Goal: Information Seeking & Learning: Stay updated

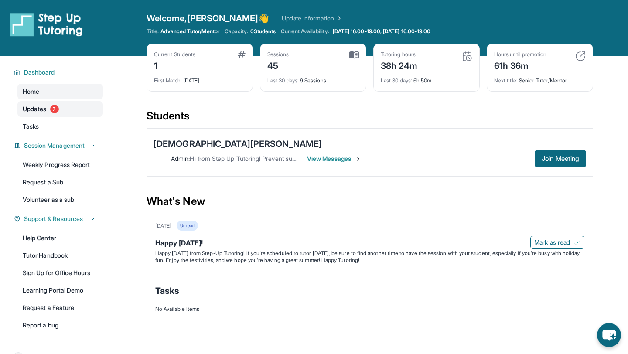
click at [57, 112] on span "7" at bounding box center [54, 109] width 9 height 9
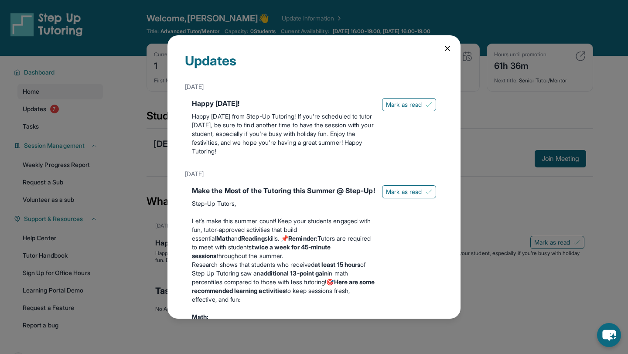
click at [53, 134] on div "Updates [DATE] Happy [DATE]! Happy [DATE] from Step-Up Tutoring! If you're sche…" at bounding box center [314, 177] width 628 height 354
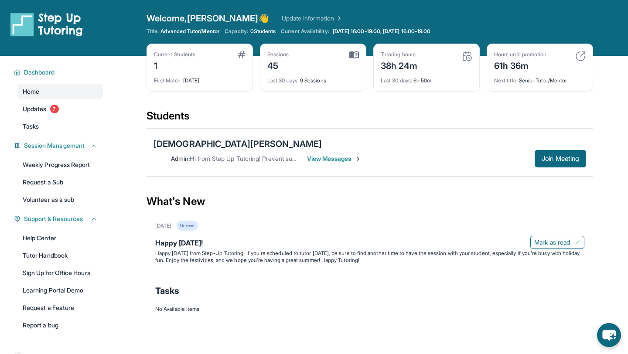
click at [47, 134] on div "Dashboard Home Updates 7 Tasks Session Management Weekly Progress Report Reques…" at bounding box center [56, 198] width 112 height 284
click at [50, 126] on link "Tasks" at bounding box center [59, 127] width 85 height 16
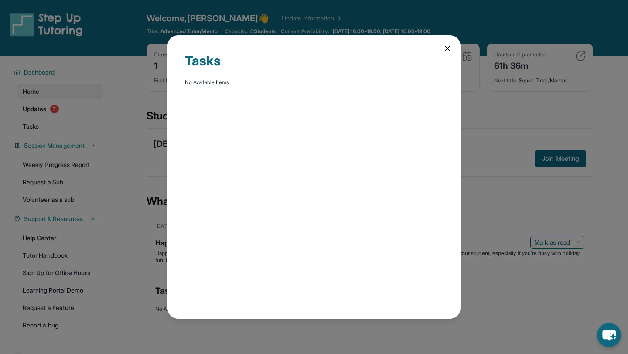
click at [445, 42] on div "Tasks No Available Items" at bounding box center [313, 176] width 293 height 283
click at [447, 47] on icon at bounding box center [447, 48] width 9 height 9
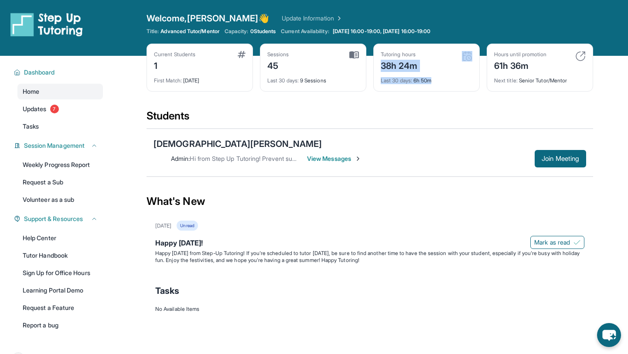
drag, startPoint x: 379, startPoint y: 68, endPoint x: 442, endPoint y: 83, distance: 64.9
click at [442, 84] on div "Tutoring hours 38h 24m Last 30 days : 6h 50m" at bounding box center [426, 68] width 106 height 48
click at [468, 56] on img at bounding box center [466, 56] width 10 height 10
click at [267, 32] on span "0 Students" at bounding box center [263, 31] width 26 height 7
click at [253, 32] on div "Capacity: 0 Students" at bounding box center [249, 31] width 51 height 7
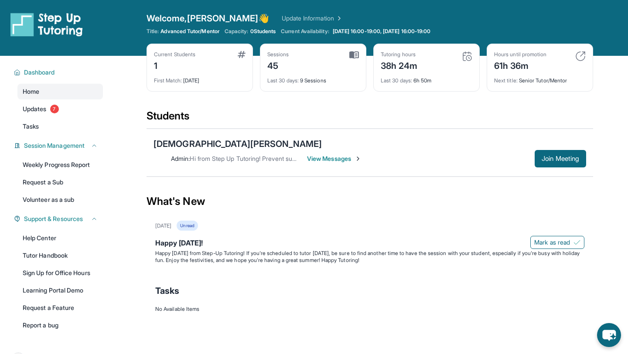
drag, startPoint x: 253, startPoint y: 32, endPoint x: 262, endPoint y: 32, distance: 8.7
click at [262, 32] on div "Capacity: 0 Students" at bounding box center [249, 31] width 51 height 7
click at [177, 88] on div "Current Students 1 First Match : [DATE]" at bounding box center [199, 68] width 106 height 48
click at [166, 85] on div "Current Students 1 First Match : [DATE]" at bounding box center [199, 68] width 106 height 48
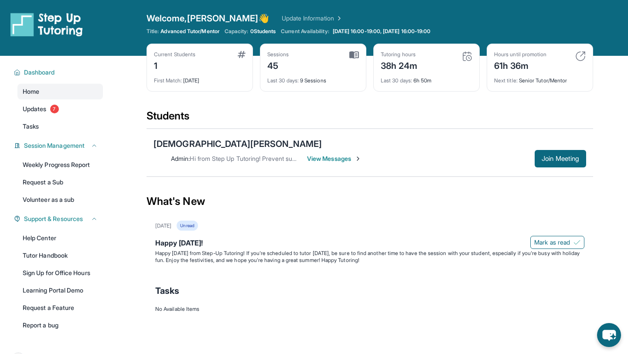
click at [388, 151] on div "Admin : Hi from Step Up Tutoring! Prevent summer learning loss and qualify for …" at bounding box center [369, 158] width 432 height 17
click at [361, 154] on span "View Messages" at bounding box center [334, 158] width 54 height 9
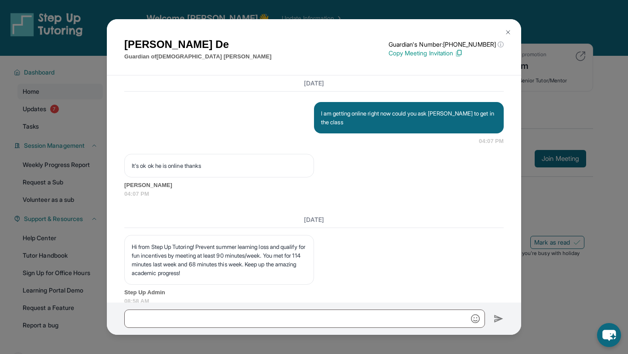
scroll to position [10067, 0]
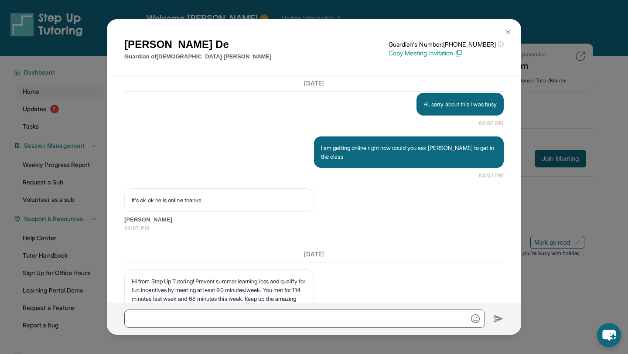
drag, startPoint x: 128, startPoint y: 206, endPoint x: 285, endPoint y: 261, distance: 167.0
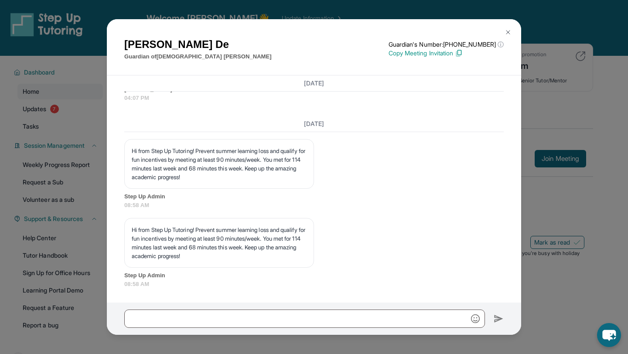
scroll to position [10275, 0]
click at [509, 33] on img at bounding box center [507, 32] width 7 height 7
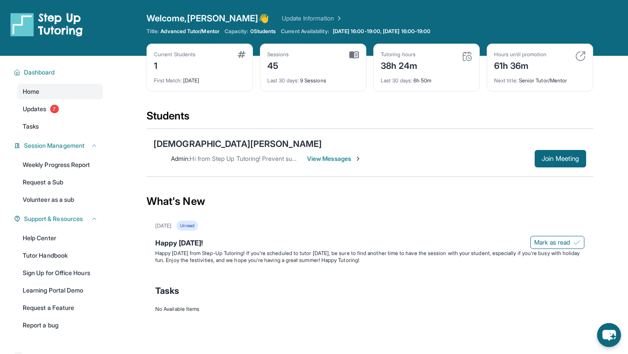
click at [176, 29] on span "Advanced Tutor/Mentor" at bounding box center [189, 31] width 58 height 7
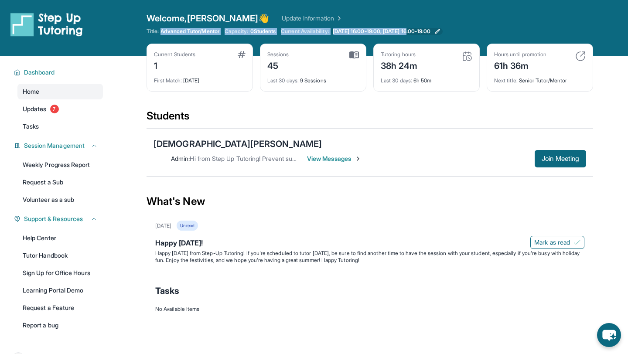
drag, startPoint x: 176, startPoint y: 29, endPoint x: 413, endPoint y: 28, distance: 237.1
click at [413, 28] on div "Title: Advanced Tutor/Mentor Capacity: 0 Students Current Availability: [DATE] …" at bounding box center [369, 31] width 446 height 7
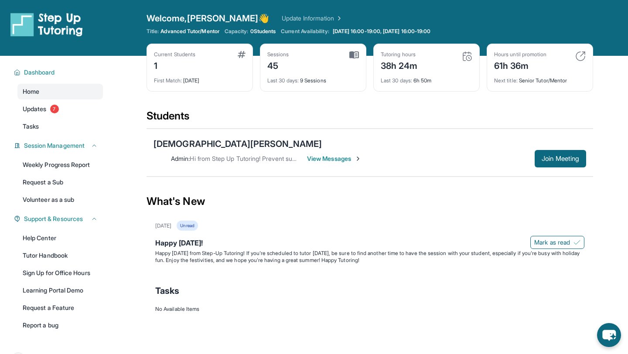
click at [460, 30] on div "Title: Advanced Tutor/Mentor Capacity: 0 Students Current Availability: [DATE] …" at bounding box center [369, 31] width 446 height 7
click at [431, 30] on span "[DATE] 16:00-19:00, [DATE] 16:00-19:00" at bounding box center [381, 31] width 98 height 7
click at [30, 130] on span "Tasks" at bounding box center [31, 126] width 16 height 9
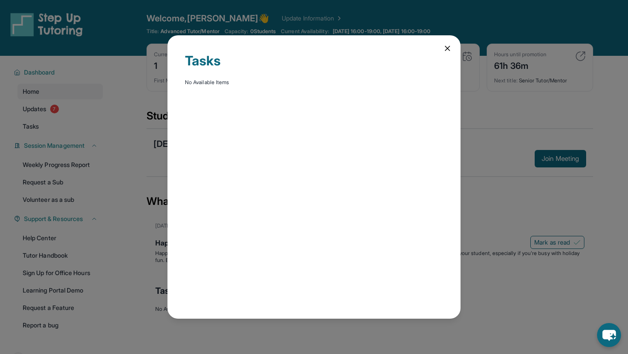
click at [42, 108] on div "Tasks No Available Items" at bounding box center [314, 177] width 628 height 354
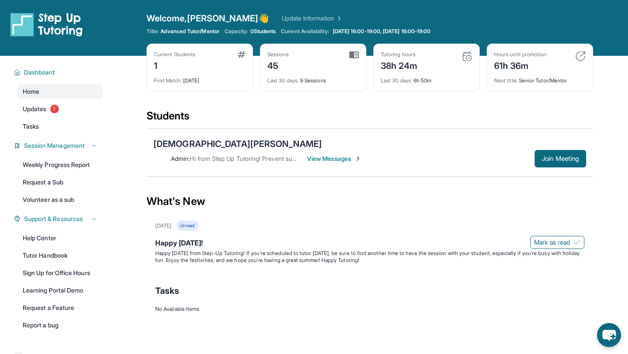
click at [42, 108] on span "Updates" at bounding box center [35, 109] width 24 height 9
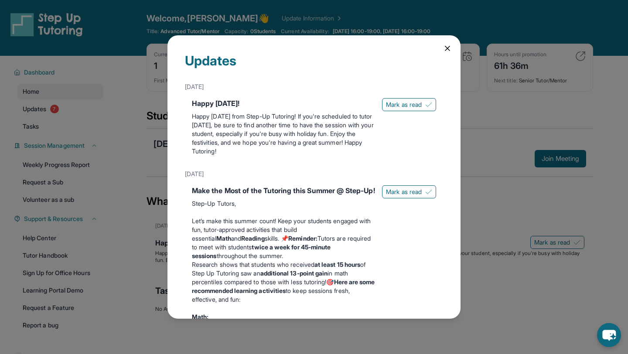
click at [48, 87] on div "Updates [DATE] Happy [DATE]! Happy [DATE] from Step-Up Tutoring! If you're sche…" at bounding box center [314, 177] width 628 height 354
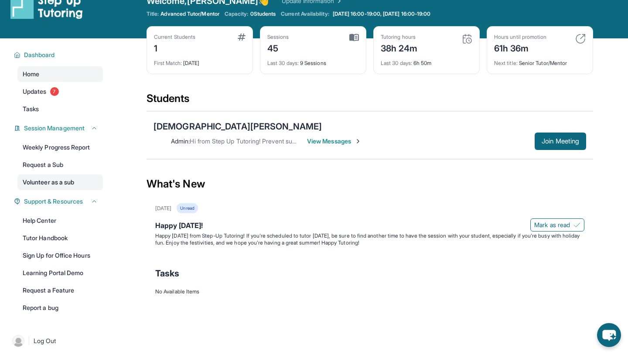
scroll to position [0, 0]
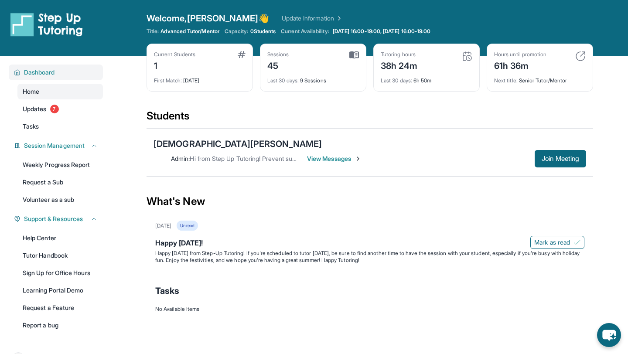
click at [42, 78] on div "Dashboard" at bounding box center [56, 72] width 94 height 16
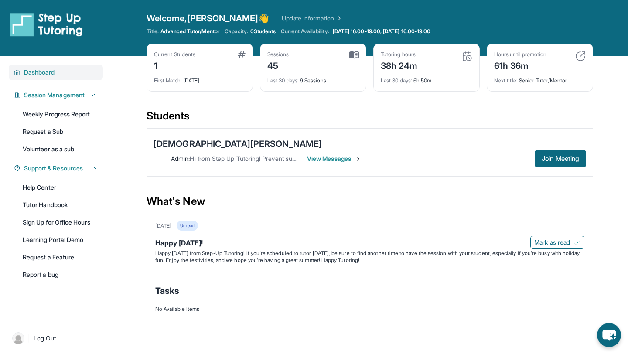
click at [37, 69] on span "Dashboard" at bounding box center [39, 72] width 31 height 9
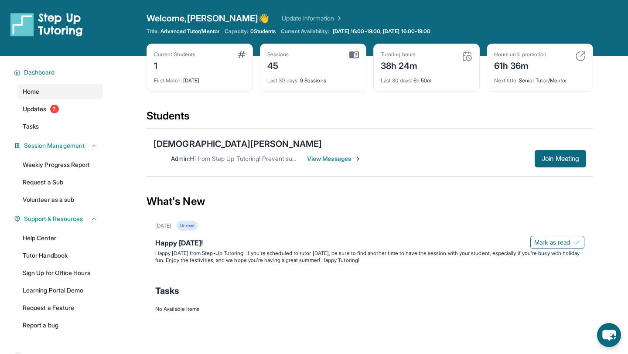
click at [40, 26] on img at bounding box center [46, 24] width 72 height 24
click at [16, 30] on img at bounding box center [46, 24] width 72 height 24
click at [24, 26] on img at bounding box center [46, 24] width 72 height 24
click at [54, 26] on img at bounding box center [46, 24] width 72 height 24
click at [61, 26] on img at bounding box center [46, 24] width 72 height 24
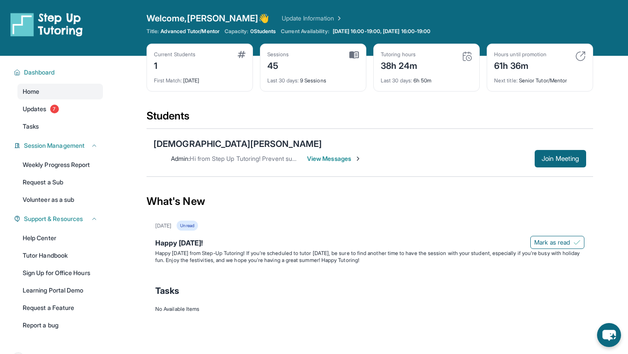
click at [61, 26] on img at bounding box center [46, 24] width 72 height 24
click at [170, 250] on p "Happy [DATE] from Step-Up Tutoring! If you're scheduled to tutor [DATE], be sur…" at bounding box center [369, 257] width 429 height 14
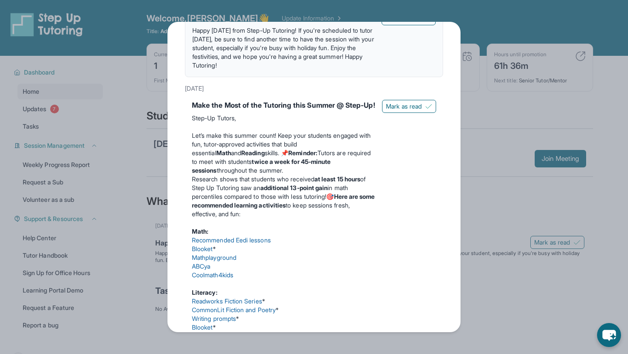
scroll to position [96, 0]
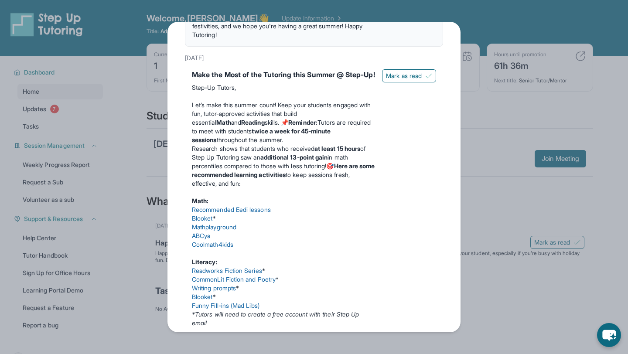
click at [306, 126] on strong "Reminder:" at bounding box center [302, 122] width 29 height 7
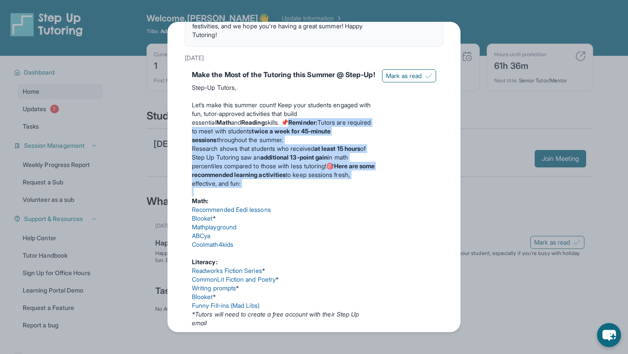
drag, startPoint x: 306, startPoint y: 134, endPoint x: 383, endPoint y: 194, distance: 96.8
click at [383, 194] on div "Make the Most of the Tutoring this Summer @ Step-Up! Step-Up Tutors, Let’s make…" at bounding box center [314, 239] width 244 height 340
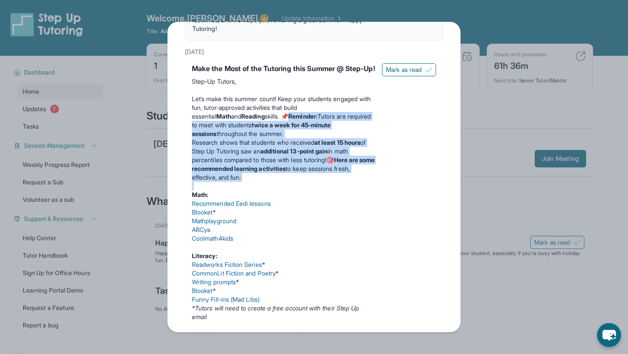
scroll to position [52, 0]
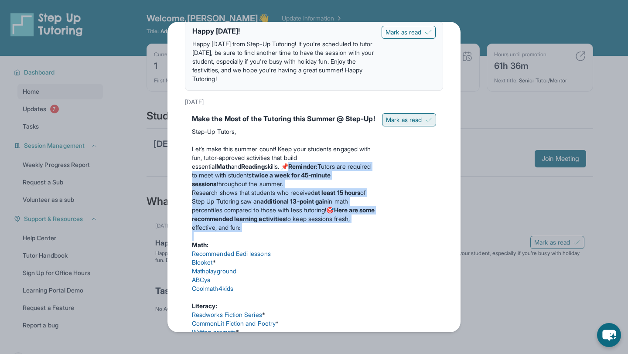
click at [402, 123] on span "Mark as read" at bounding box center [404, 119] width 36 height 9
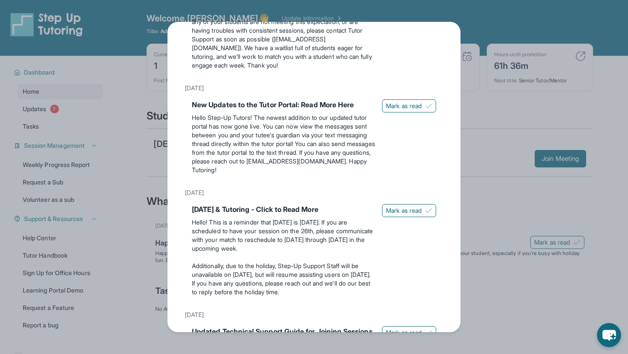
scroll to position [520, 0]
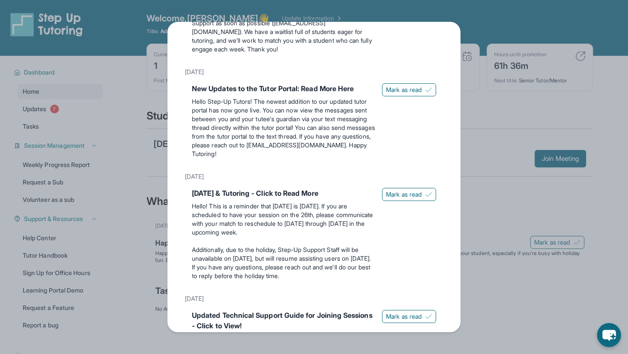
click at [506, 56] on div "Updates [DATE] Happy [DATE]! Happy [DATE] from Step-Up Tutoring! If you're sche…" at bounding box center [314, 177] width 628 height 354
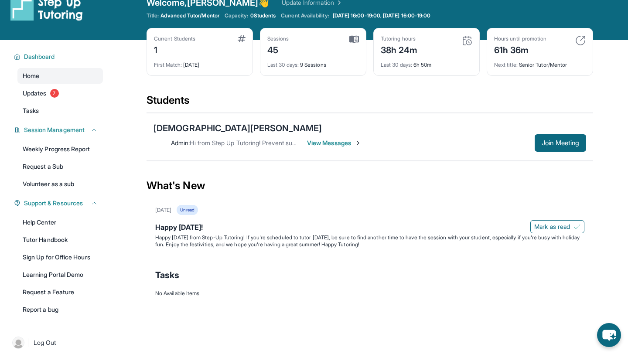
scroll to position [0, 0]
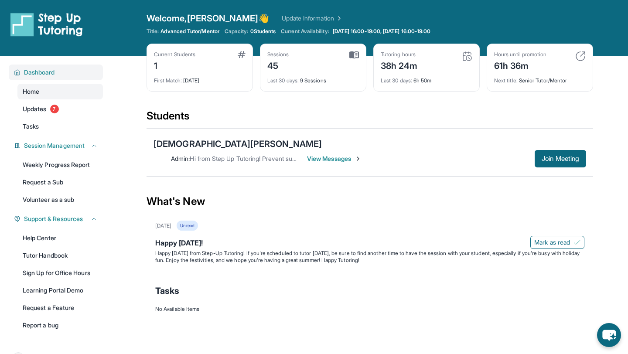
click at [32, 70] on span "Dashboard" at bounding box center [39, 72] width 31 height 9
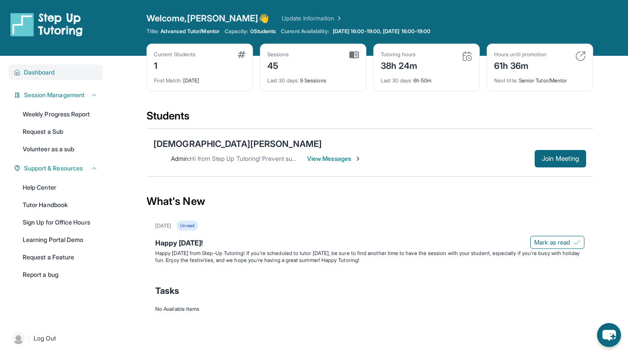
click at [11, 70] on div "Dashboard" at bounding box center [56, 72] width 94 height 16
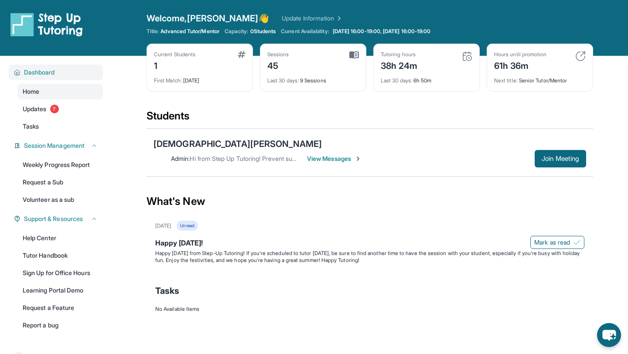
click at [14, 70] on icon at bounding box center [17, 72] width 7 height 7
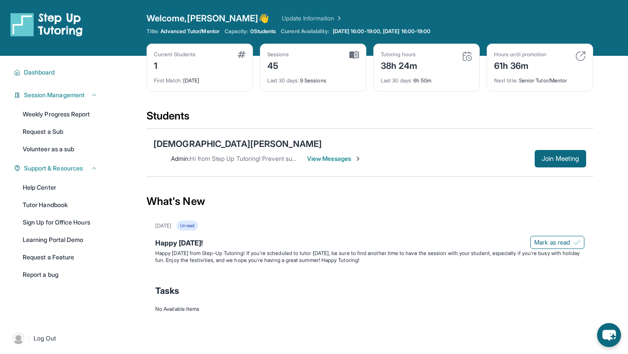
click at [379, 44] on div "Tutoring hours 38h 24m Last 30 days : 6h 50m" at bounding box center [426, 68] width 106 height 48
